Goal: Information Seeking & Learning: Learn about a topic

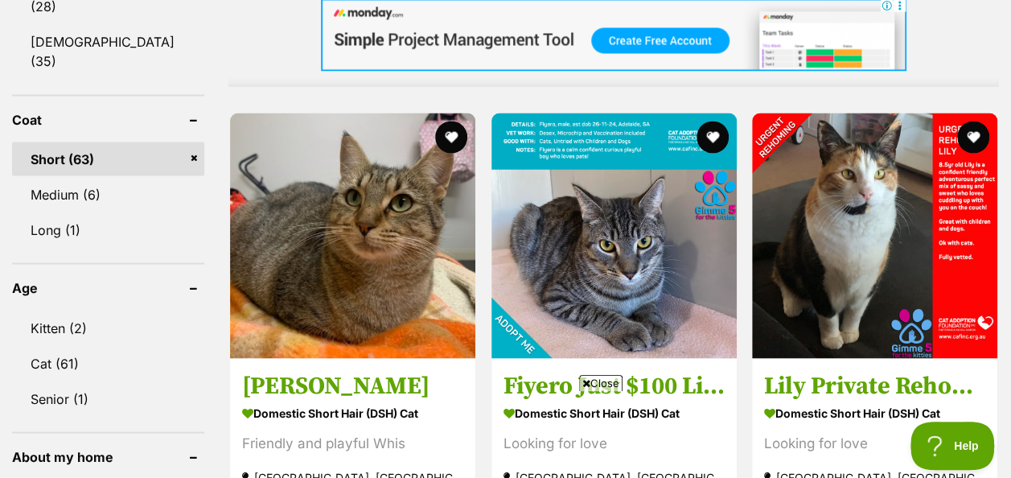
scroll to position [1447, 0]
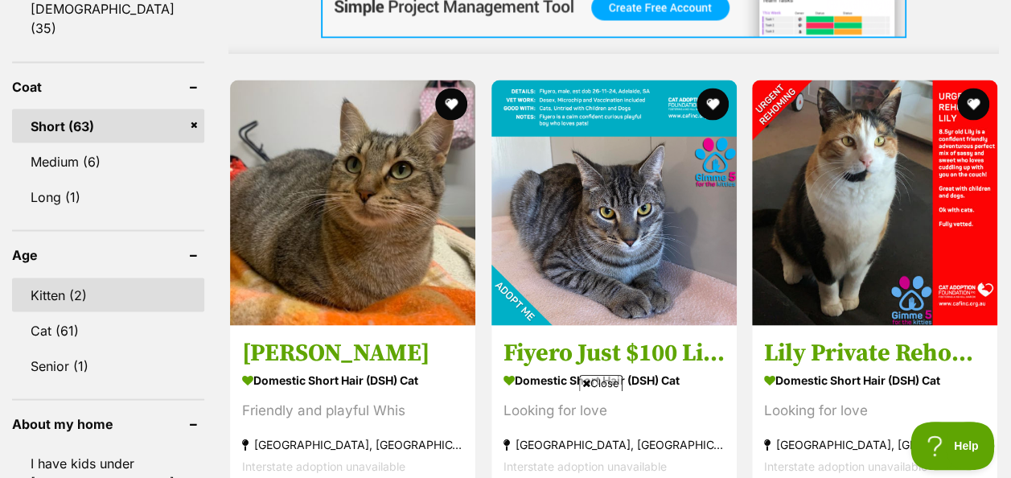
click at [55, 277] on link "Kitten (2)" at bounding box center [108, 294] width 192 height 34
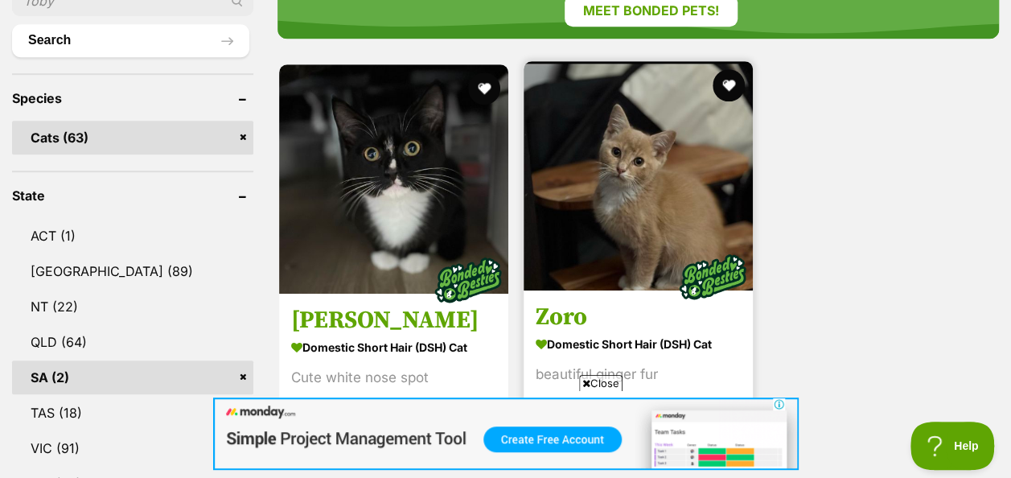
scroll to position [643, 0]
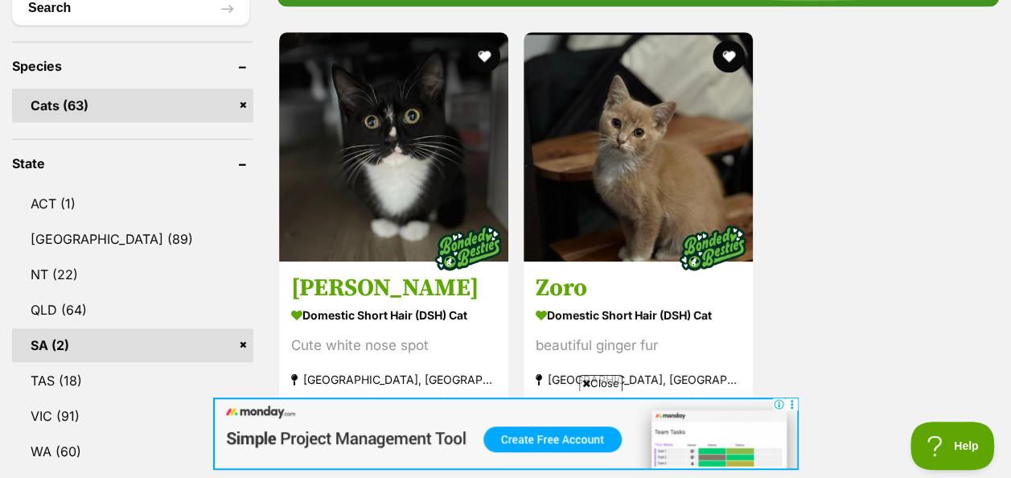
click at [50, 103] on link "Cats (63)" at bounding box center [132, 105] width 241 height 34
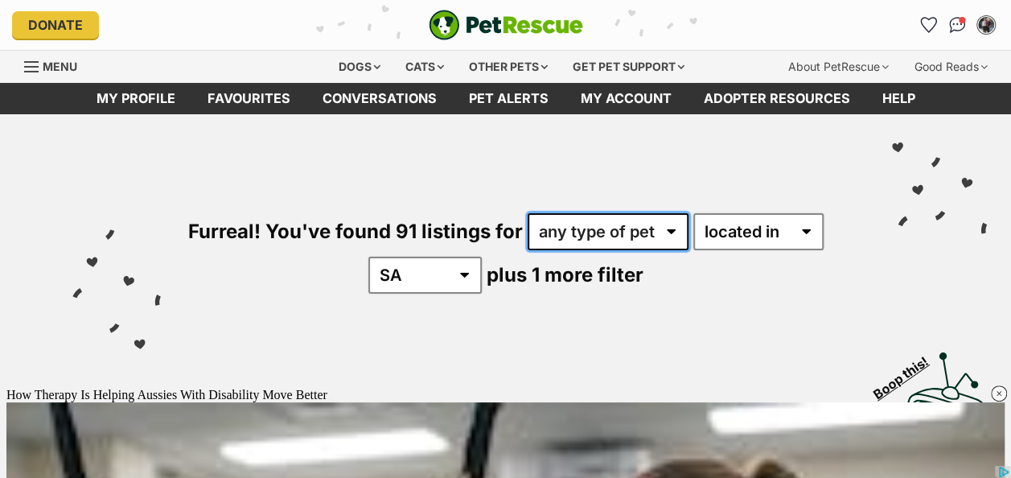
click at [670, 230] on select "any type of pet cats dogs other pets" at bounding box center [607, 231] width 161 height 37
select select "Cats"
click at [527, 213] on select "any type of pet cats dogs other pets" at bounding box center [607, 231] width 161 height 37
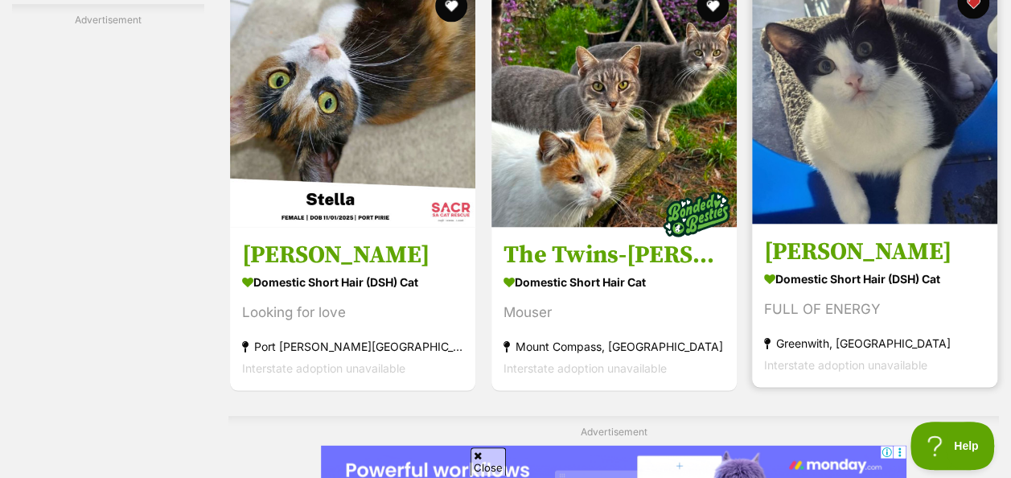
click at [861, 170] on img at bounding box center [874, 100] width 245 height 245
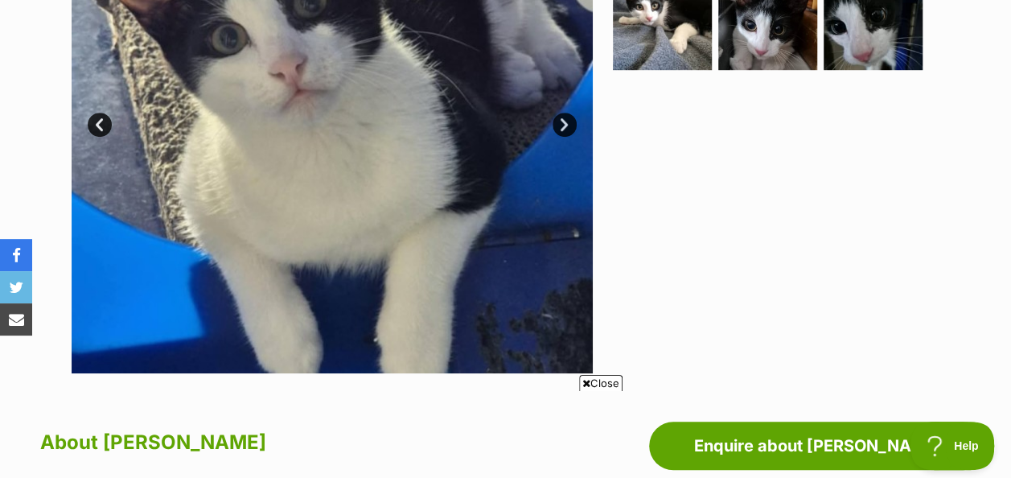
scroll to position [322, 0]
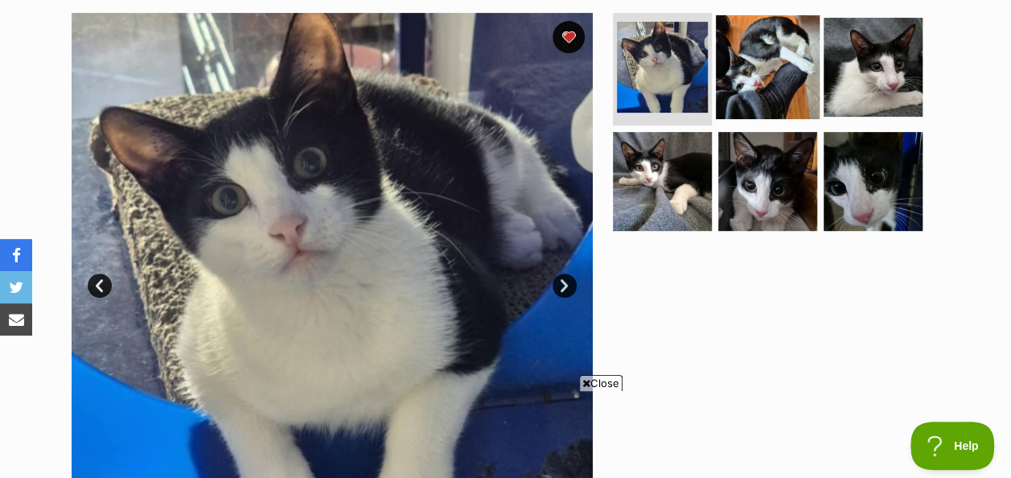
click at [768, 61] on img at bounding box center [768, 67] width 104 height 104
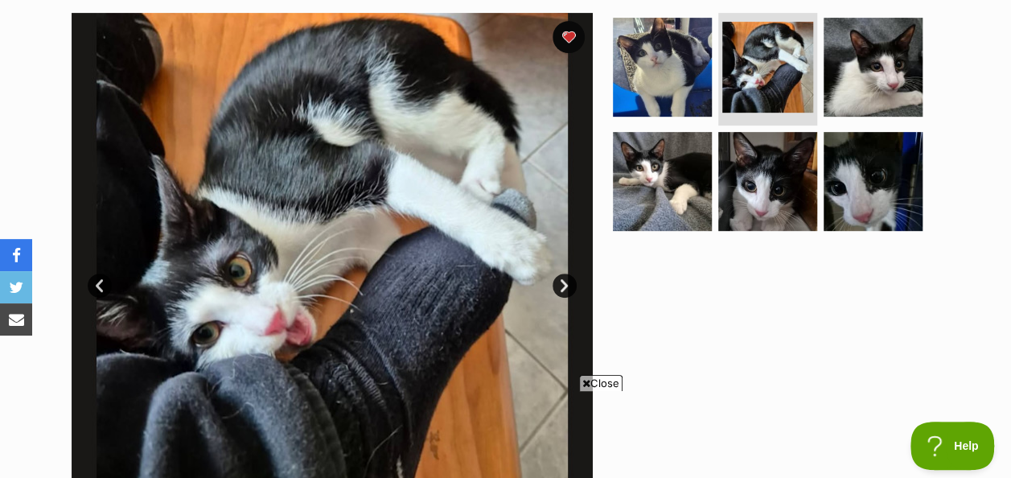
click at [566, 289] on link "Next" at bounding box center [564, 285] width 24 height 24
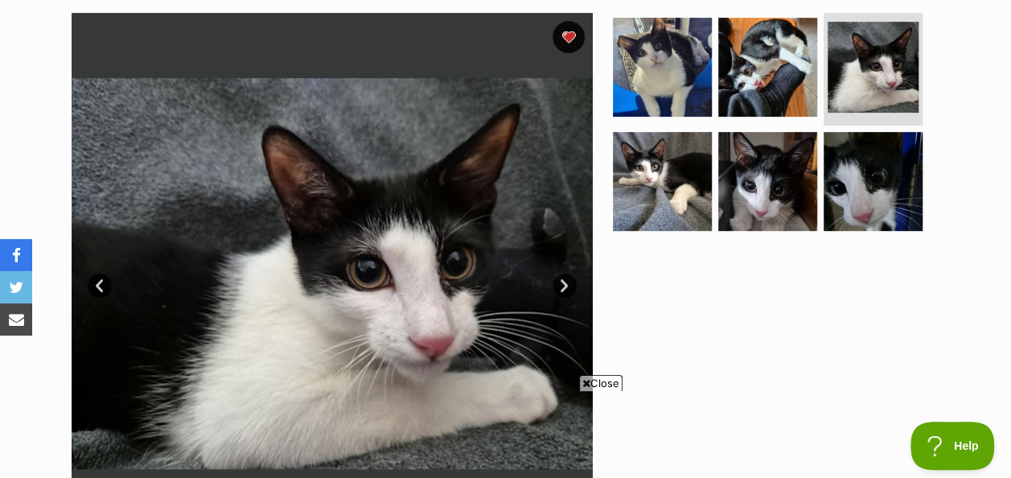
click at [564, 290] on link "Next" at bounding box center [564, 285] width 24 height 24
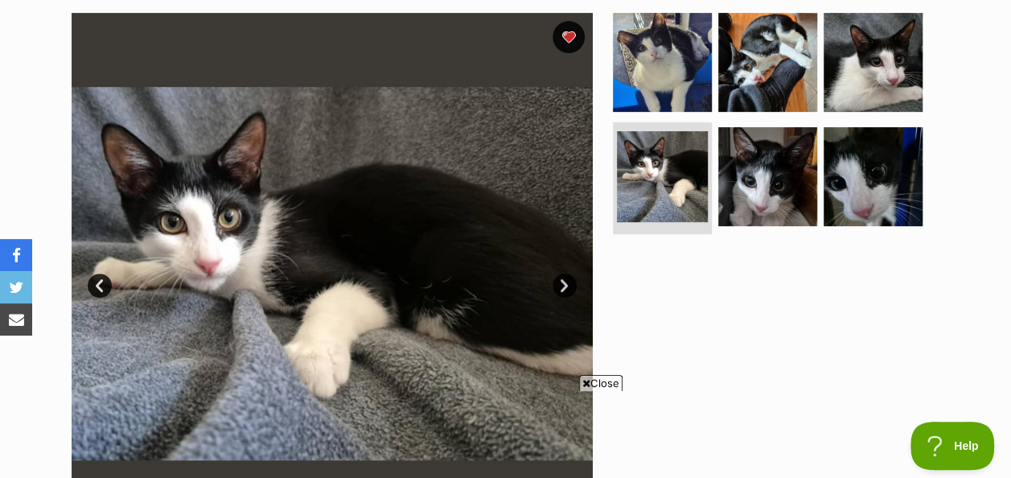
click at [564, 290] on link "Next" at bounding box center [564, 285] width 24 height 24
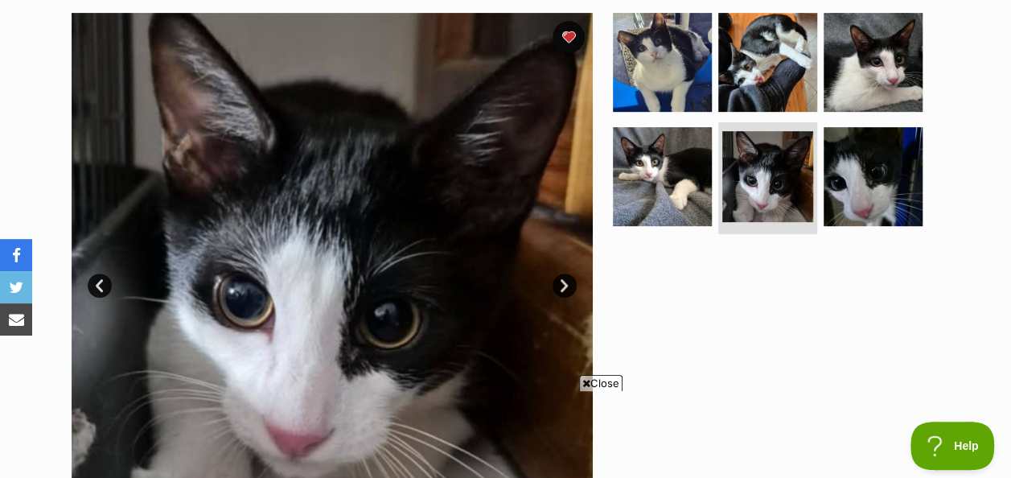
click at [563, 289] on link "Next" at bounding box center [564, 285] width 24 height 24
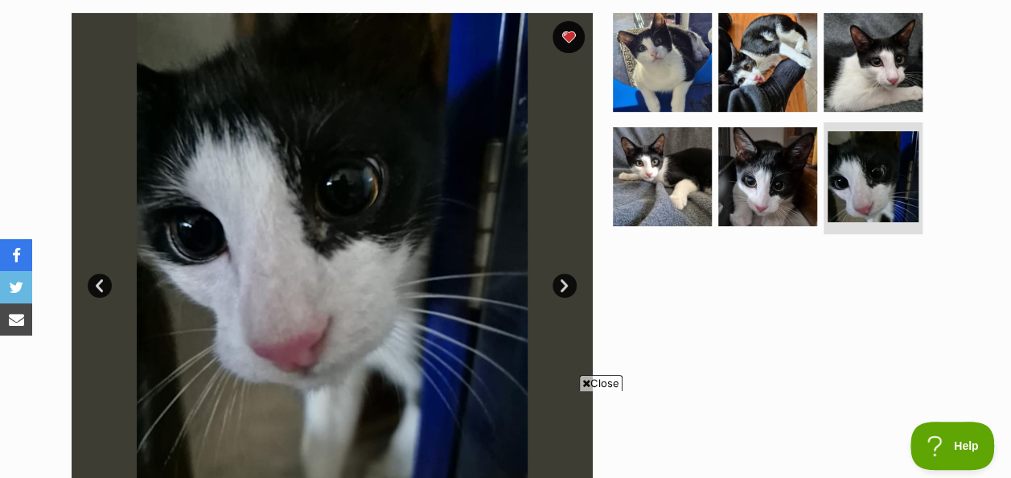
click at [563, 289] on link "Next" at bounding box center [564, 285] width 24 height 24
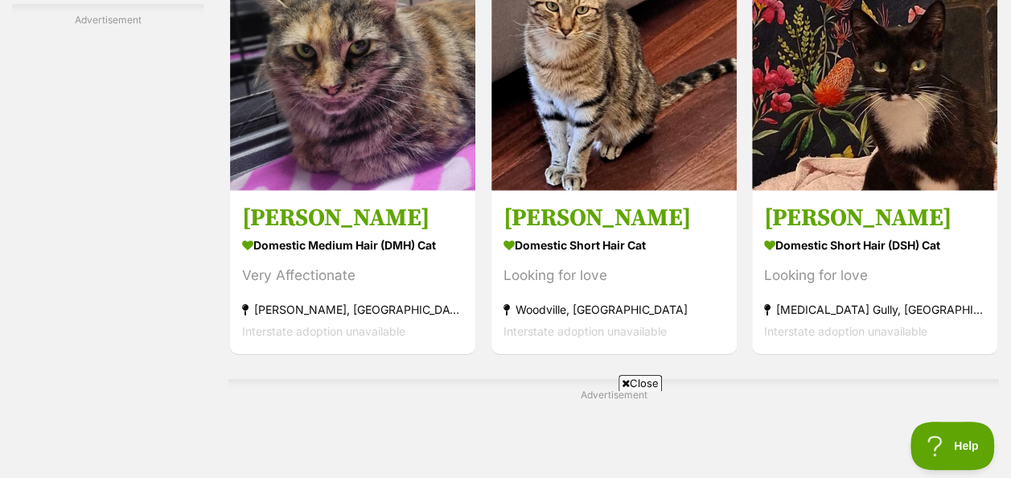
scroll to position [8460, 0]
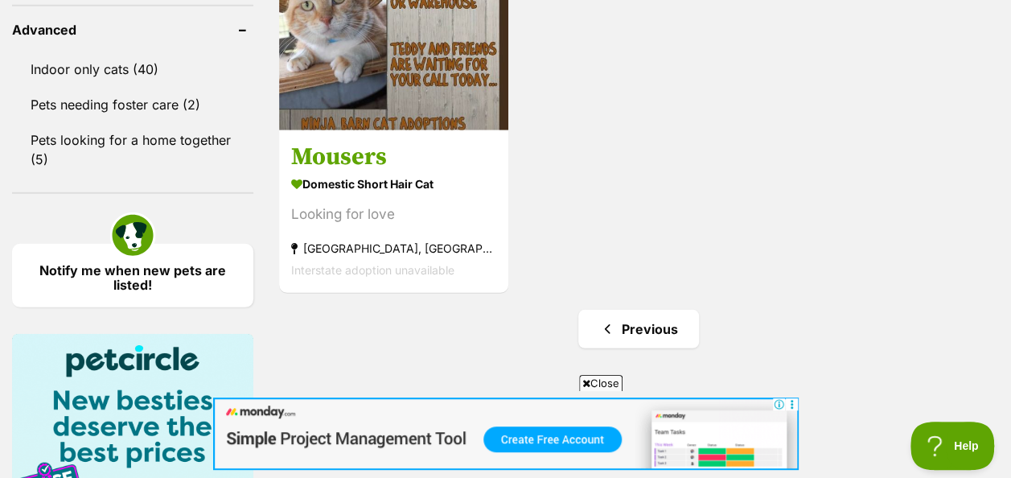
scroll to position [2171, 0]
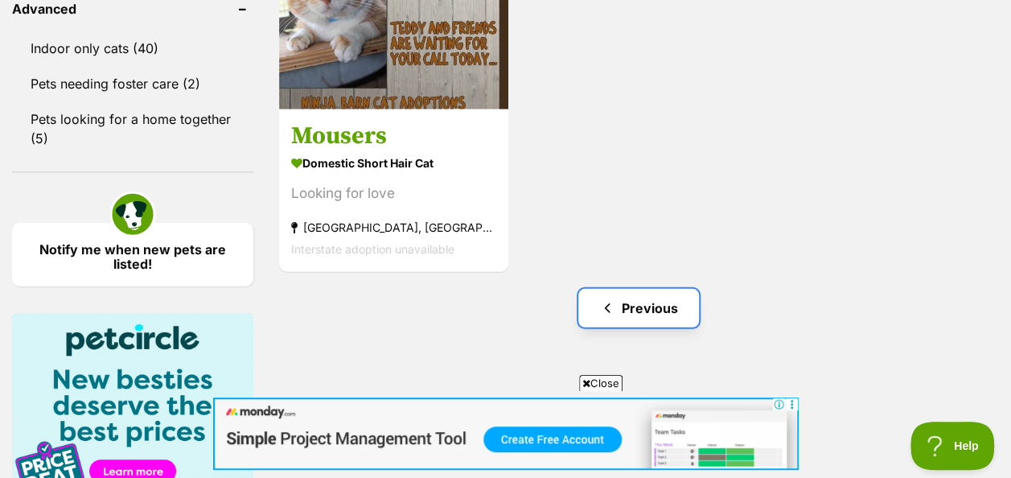
click at [653, 295] on link "Previous" at bounding box center [638, 308] width 121 height 39
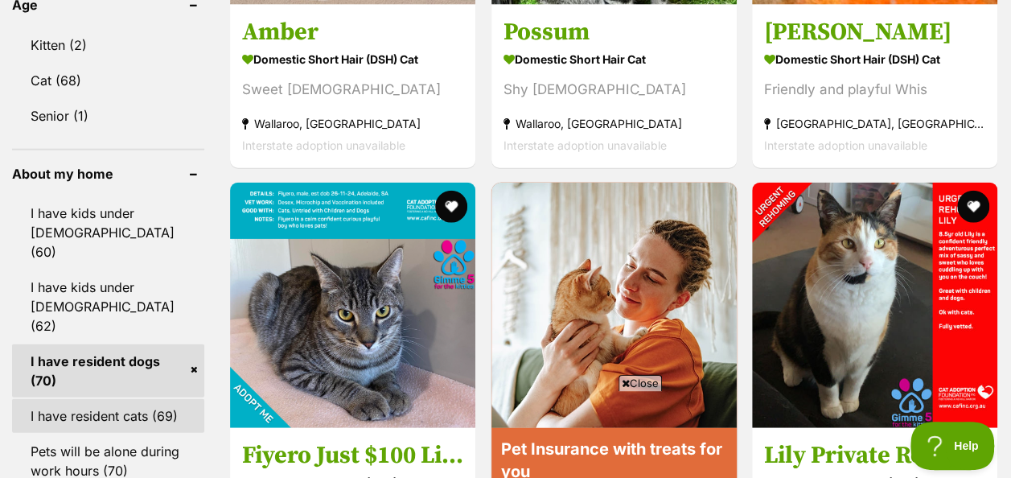
scroll to position [1769, 0]
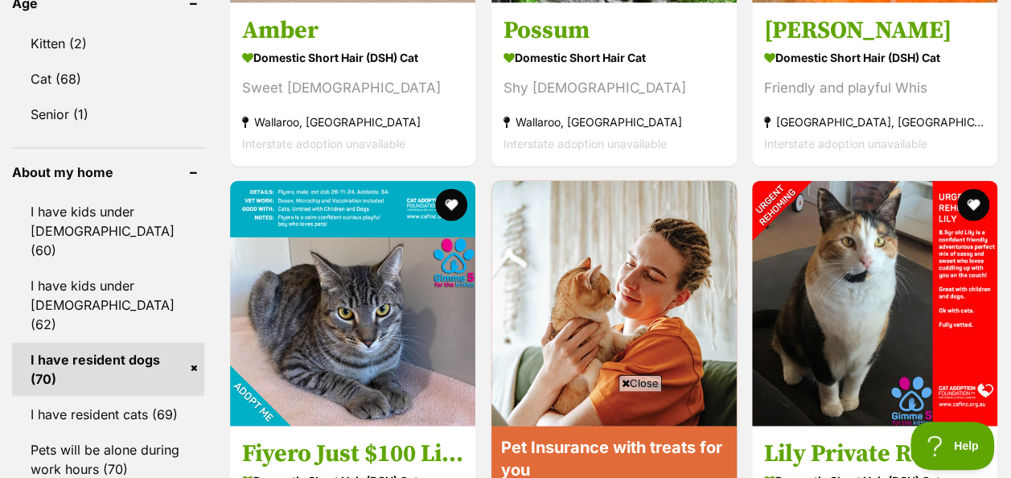
click at [111, 343] on link "I have resident dogs (70)" at bounding box center [108, 369] width 192 height 53
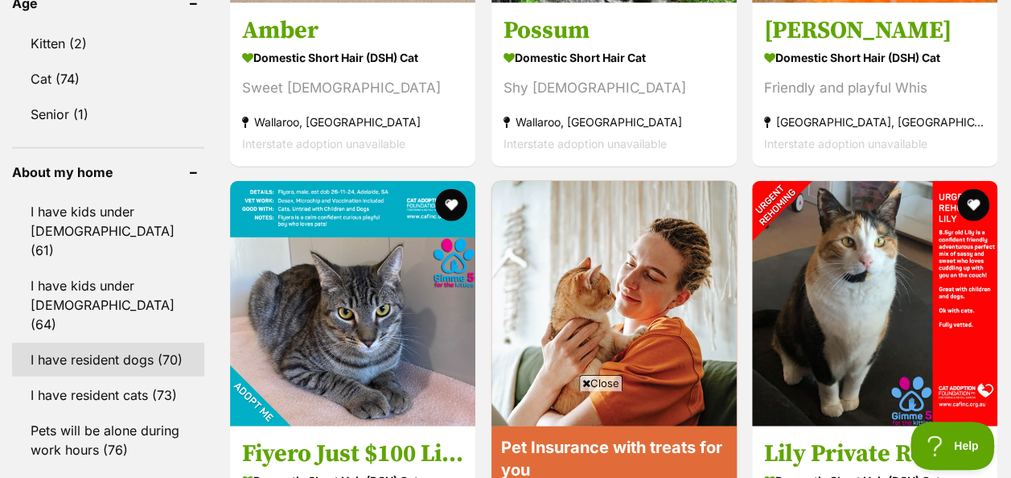
click at [76, 343] on link "I have resident dogs (70)" at bounding box center [108, 360] width 192 height 34
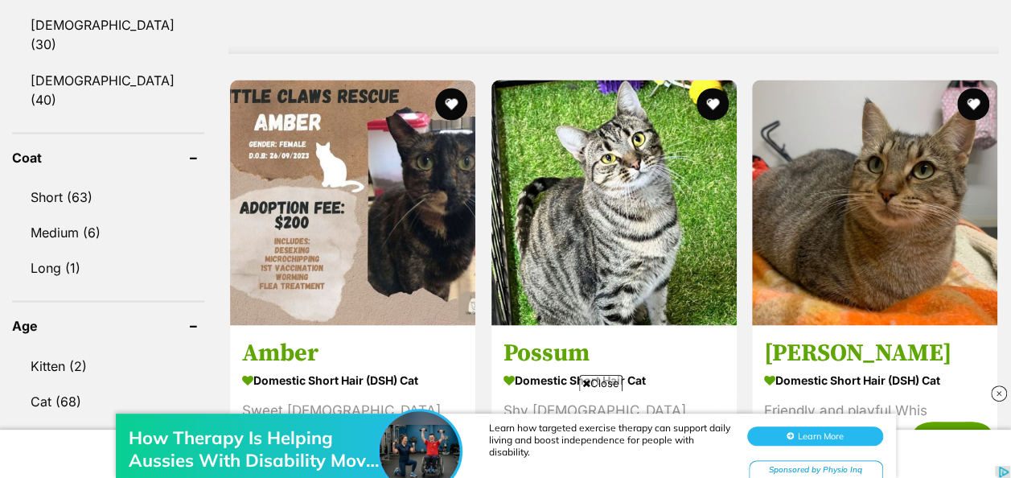
scroll to position [1528, 0]
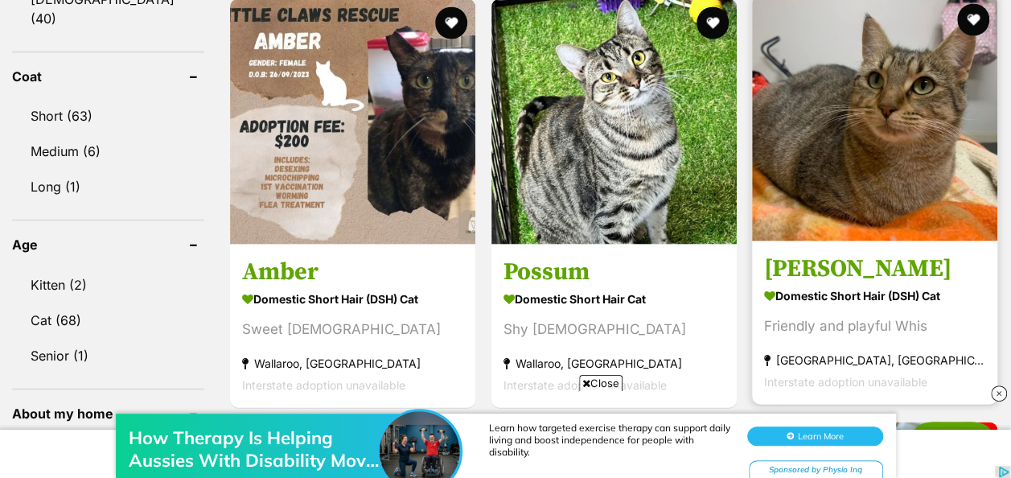
click at [889, 175] on img at bounding box center [874, 118] width 245 height 245
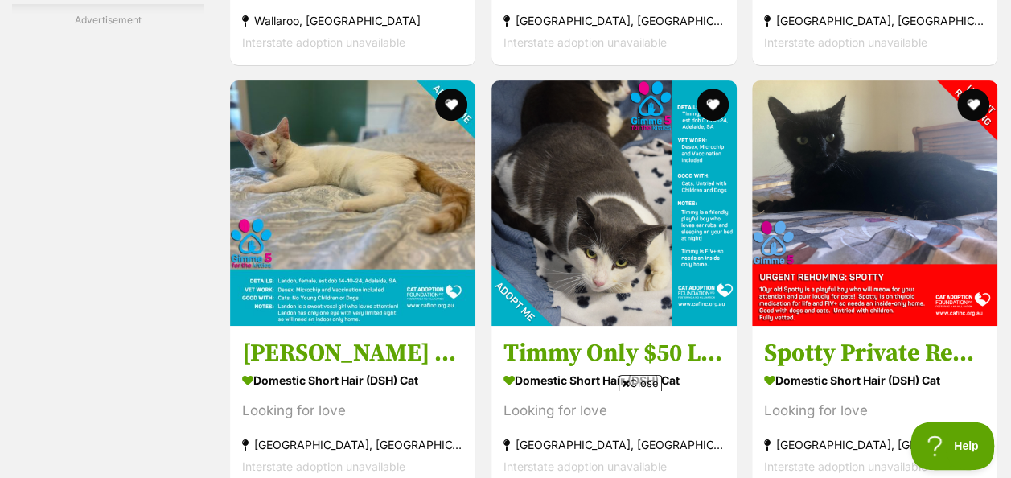
scroll to position [3297, 0]
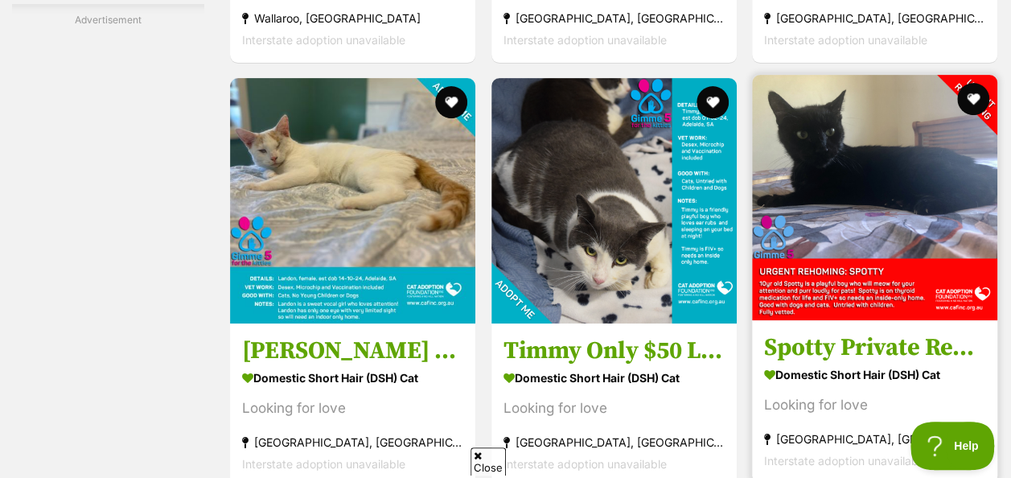
click at [860, 252] on img at bounding box center [874, 197] width 245 height 245
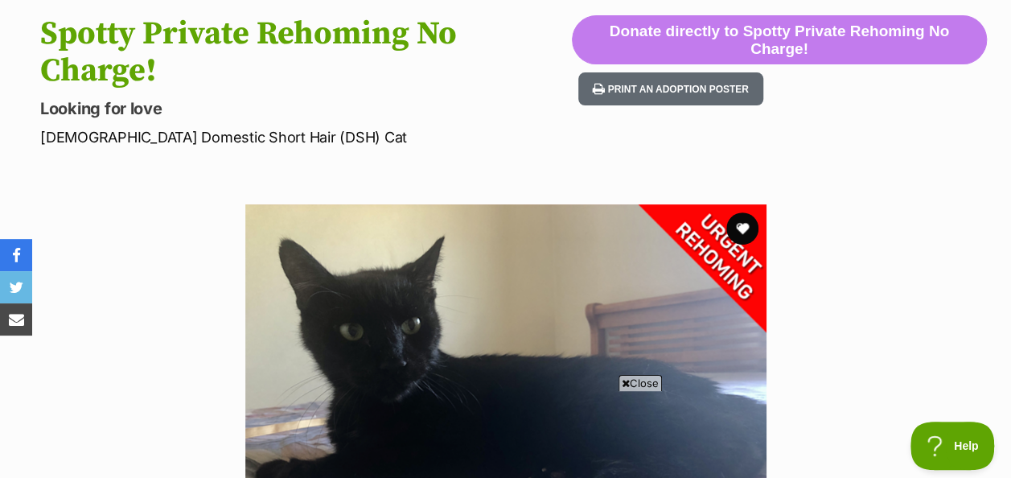
scroll to position [80, 0]
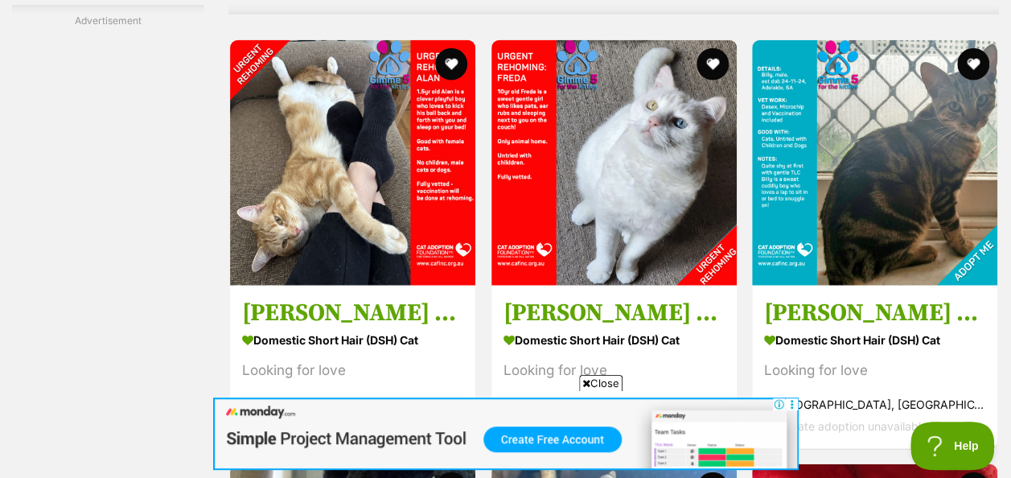
scroll to position [4905, 0]
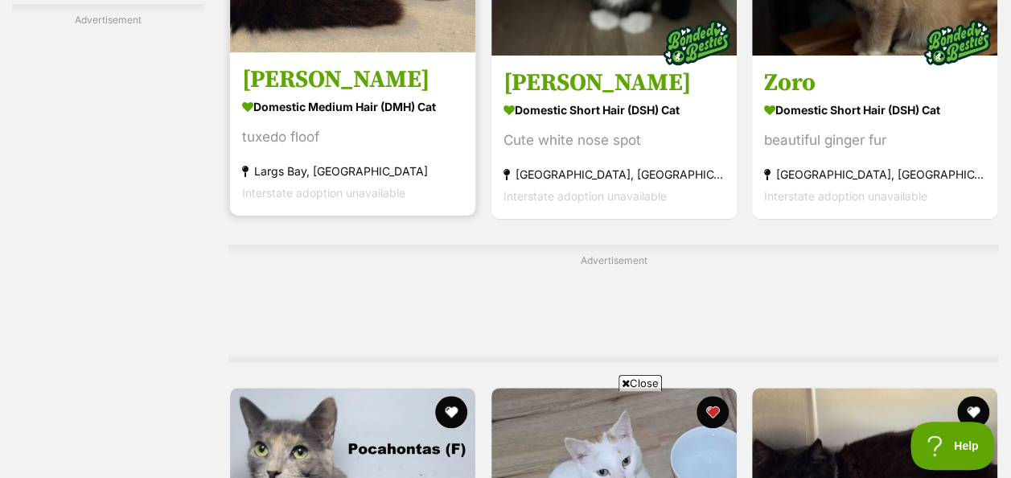
scroll to position [6593, 0]
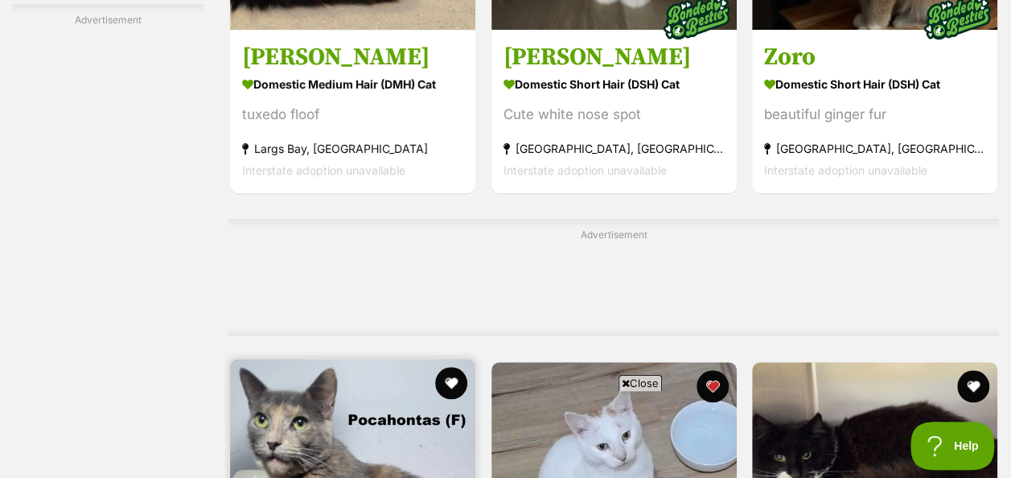
click at [355, 359] on img at bounding box center [352, 481] width 245 height 245
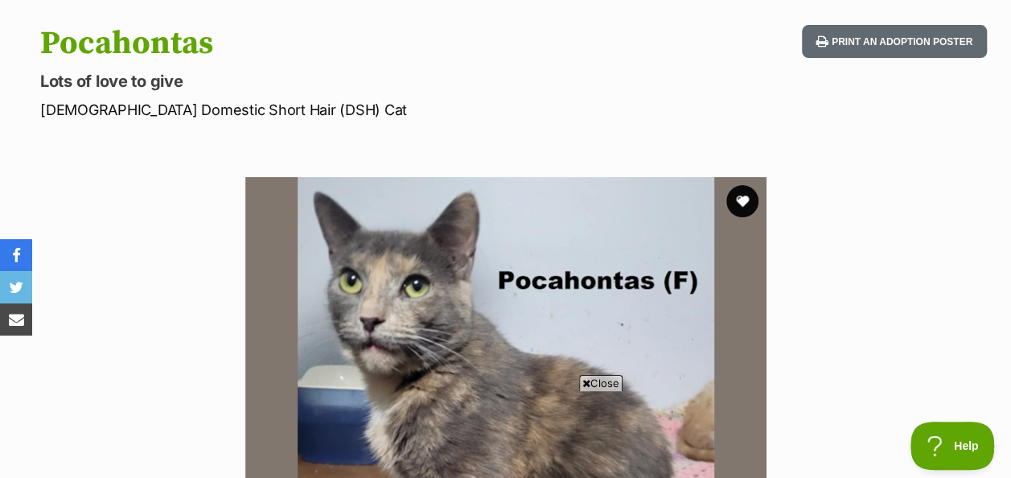
scroll to position [80, 0]
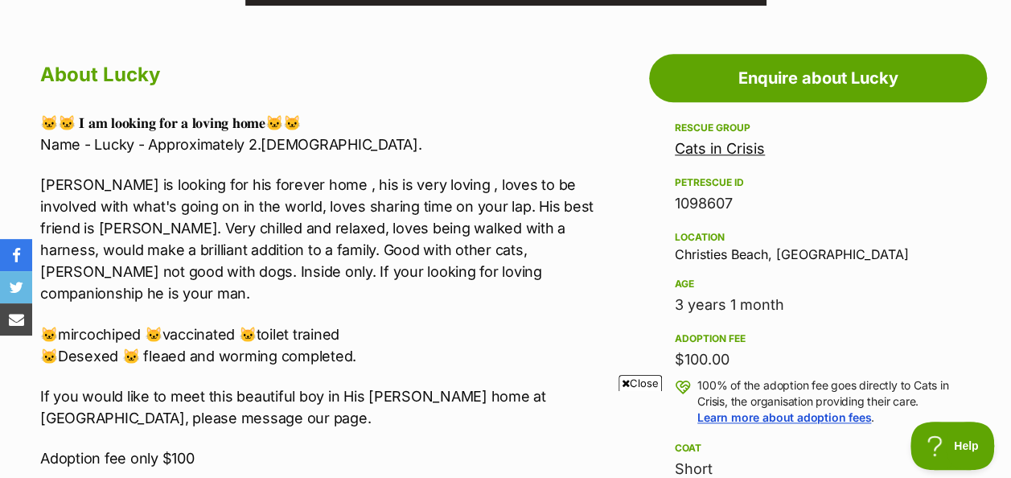
scroll to position [884, 0]
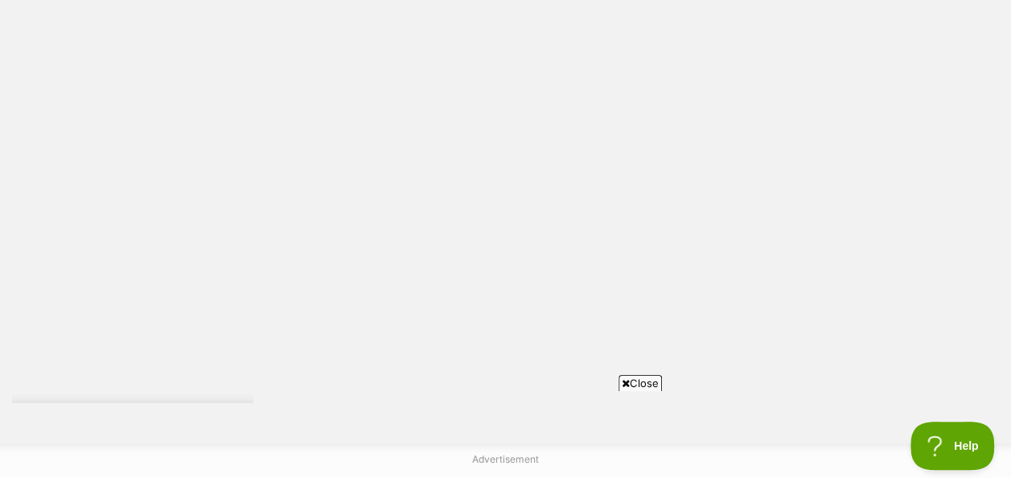
scroll to position [3216, 0]
